Goal: Answer question/provide support

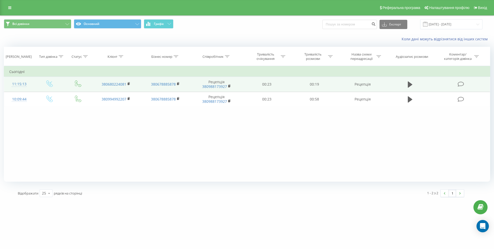
click at [460, 82] on icon at bounding box center [461, 84] width 6 height 5
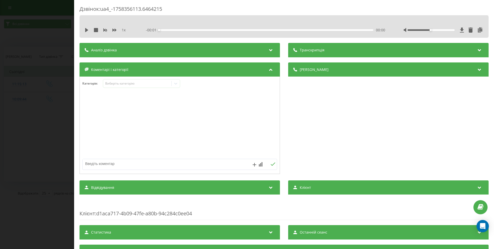
click at [115, 164] on textarea at bounding box center [160, 163] width 155 height 9
type textarea "на жовтень"
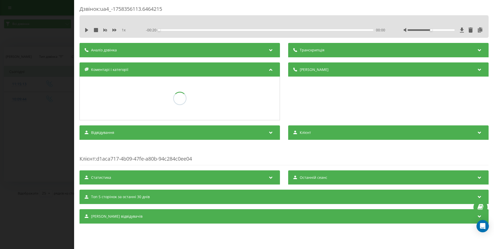
click at [39, 103] on div "Дзвінок : ua4_-1758356113.6464215 1 x - 00:20 00:00 00:00 Транскрипція Для AI-а…" at bounding box center [247, 124] width 494 height 249
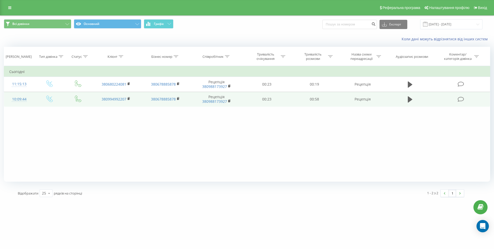
click at [459, 101] on icon at bounding box center [461, 99] width 6 height 5
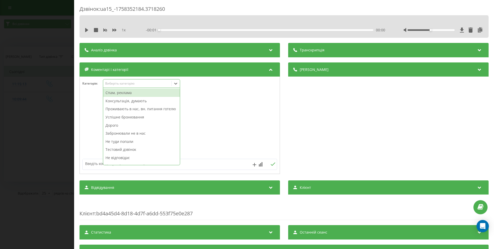
click at [136, 85] on div "Виберіть категорію" at bounding box center [137, 84] width 64 height 4
click at [142, 102] on div "Консультація, думають" at bounding box center [141, 101] width 77 height 8
click at [0, 109] on div "Дзвінок : ua15_-1758352184.3718260 1 x - 00:59 00:00 00:00 Транскрипція Для AI-…" at bounding box center [247, 124] width 494 height 249
